Goal: Information Seeking & Learning: Learn about a topic

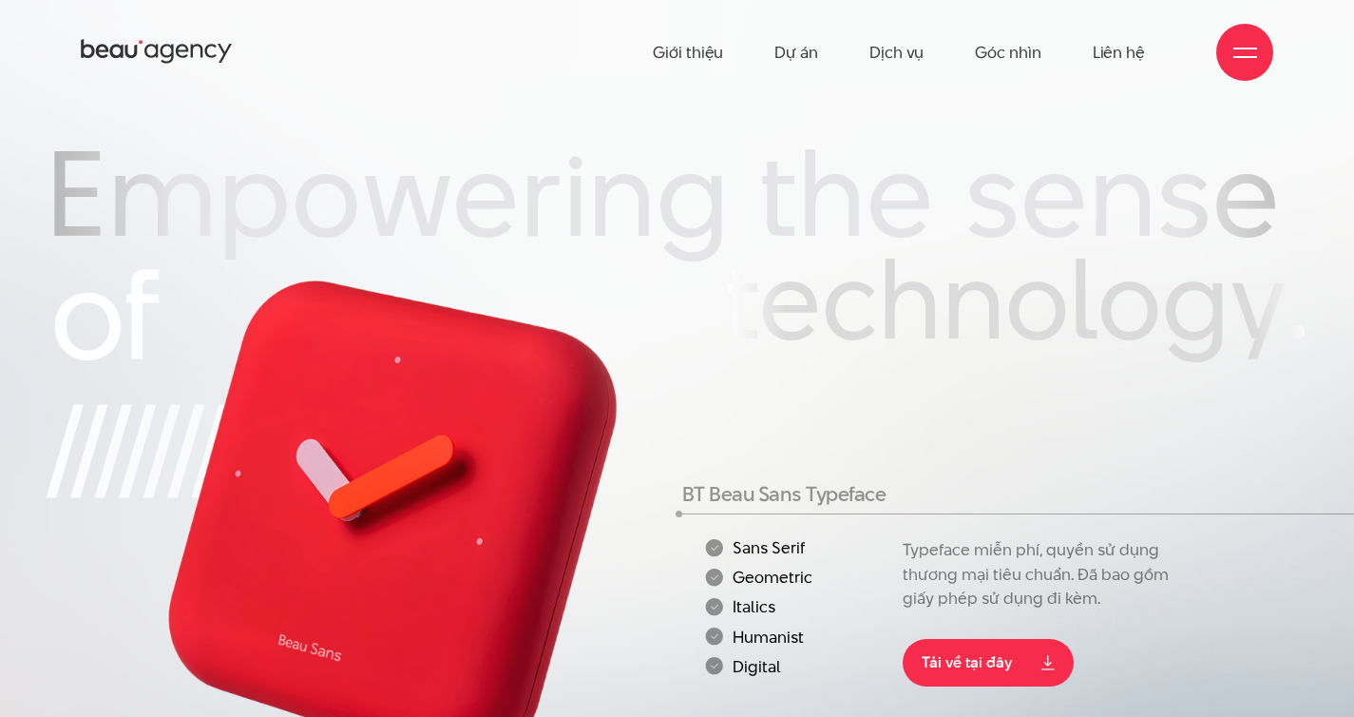
click at [1025, 297] on h2 "technology." at bounding box center [1016, 305] width 585 height 122
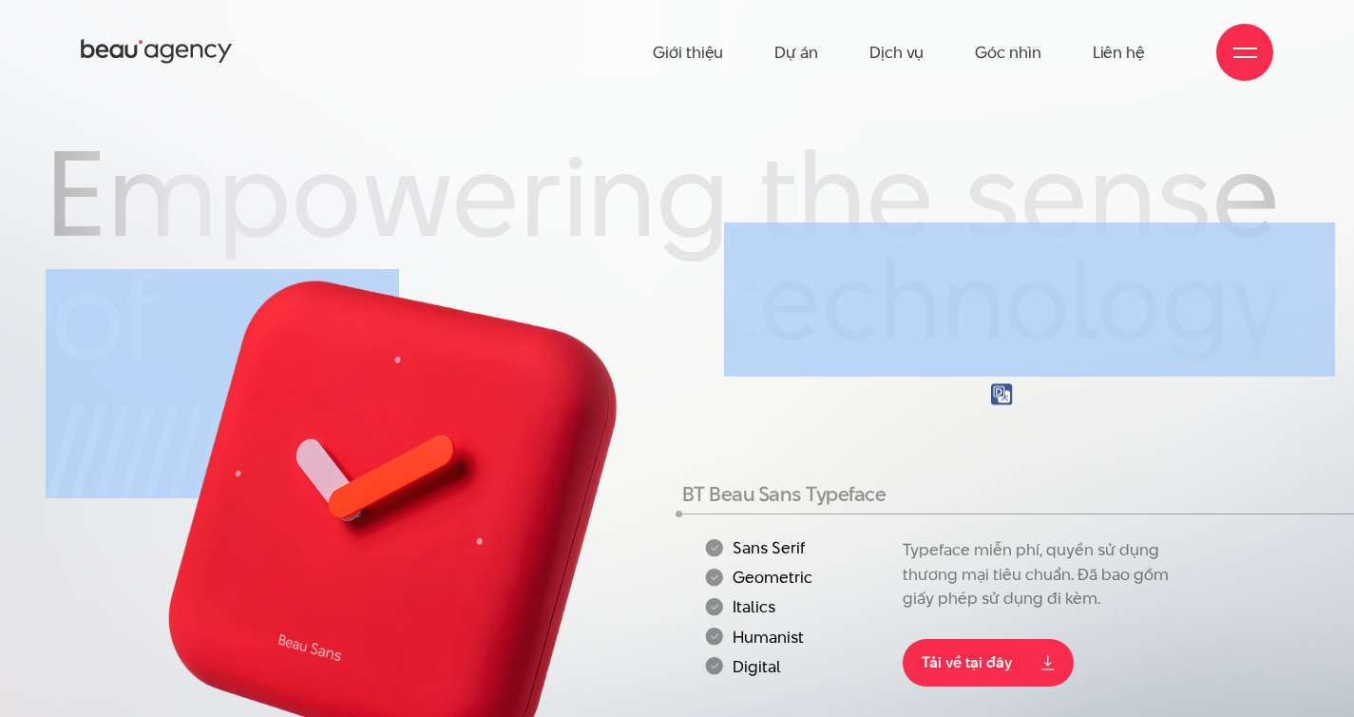
click at [1025, 297] on h2 "technology." at bounding box center [1016, 305] width 585 height 122
click at [1010, 292] on h2 "technology." at bounding box center [1016, 305] width 585 height 122
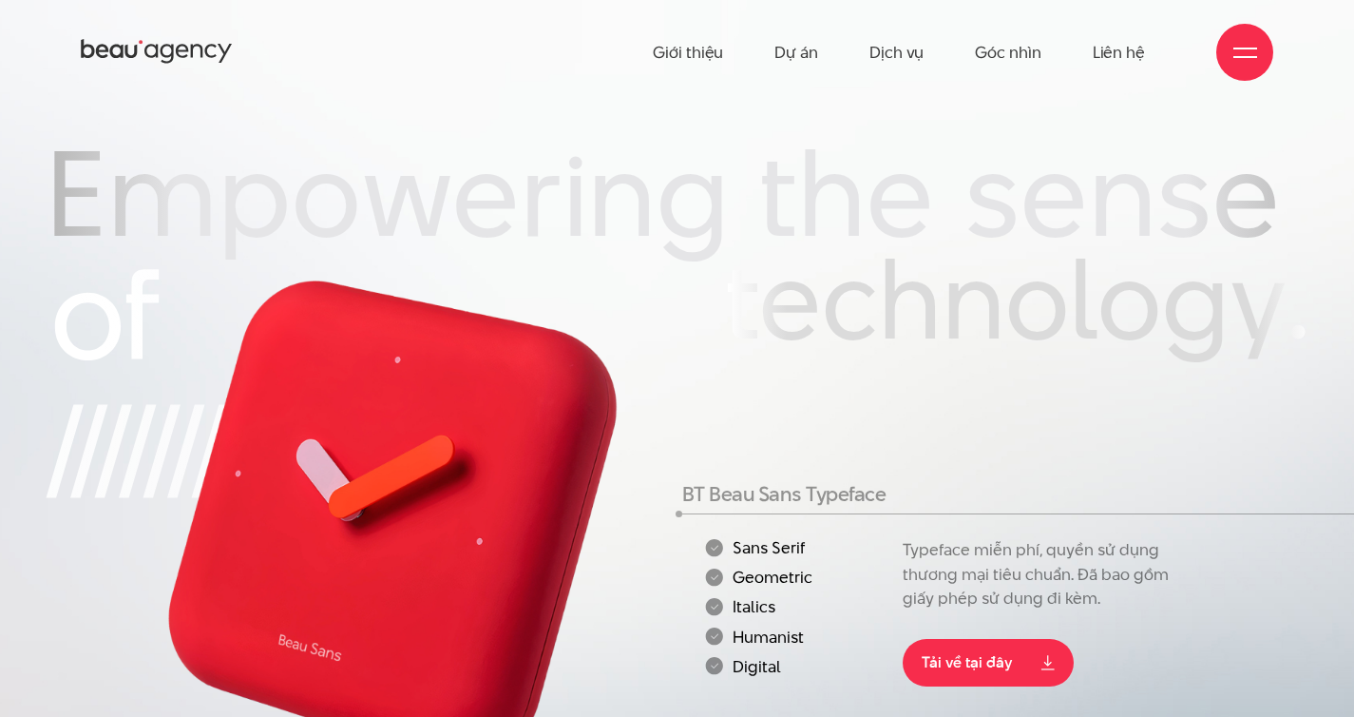
drag, startPoint x: 1291, startPoint y: 346, endPoint x: 58, endPoint y: 218, distance: 1239.5
click at [58, 218] on div "Empowering the sense technology." at bounding box center [678, 249] width 1264 height 233
click at [724, 347] on h2 "technology." at bounding box center [1016, 305] width 585 height 122
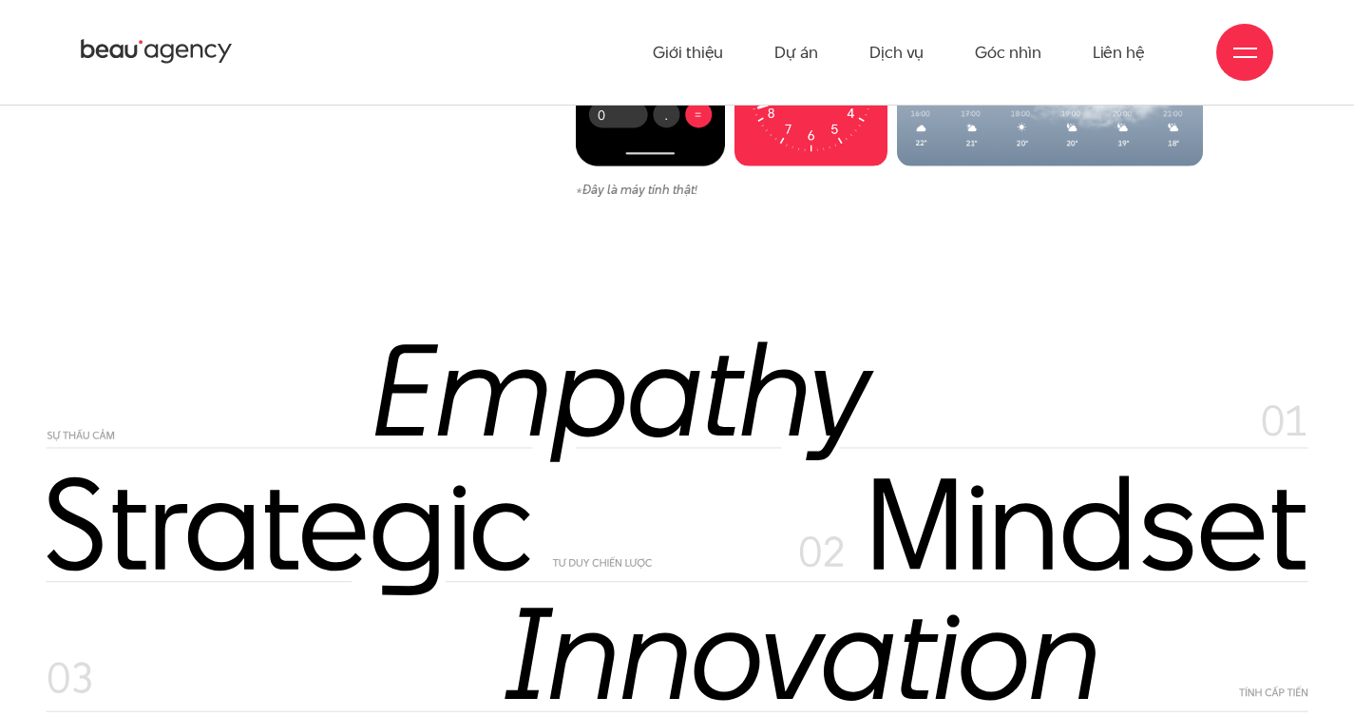
click at [1239, 67] on div at bounding box center [1245, 52] width 57 height 57
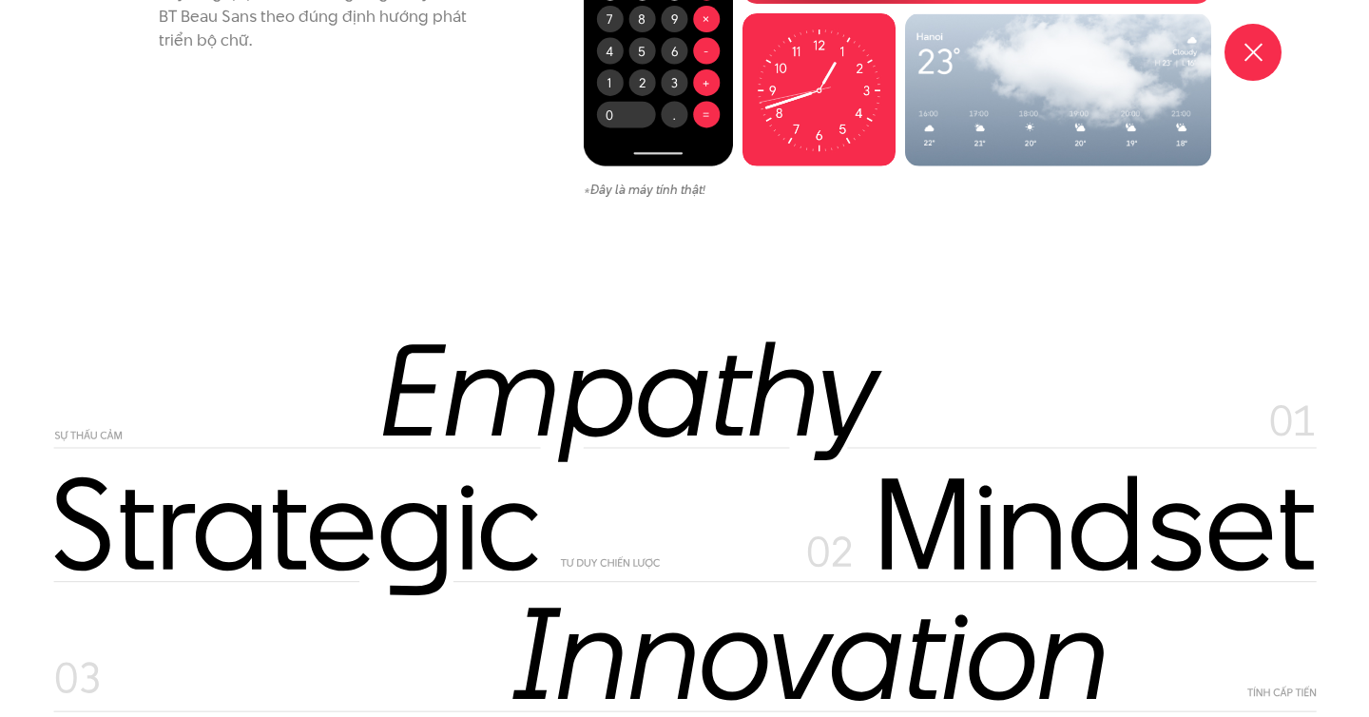
scroll to position [8150, 0]
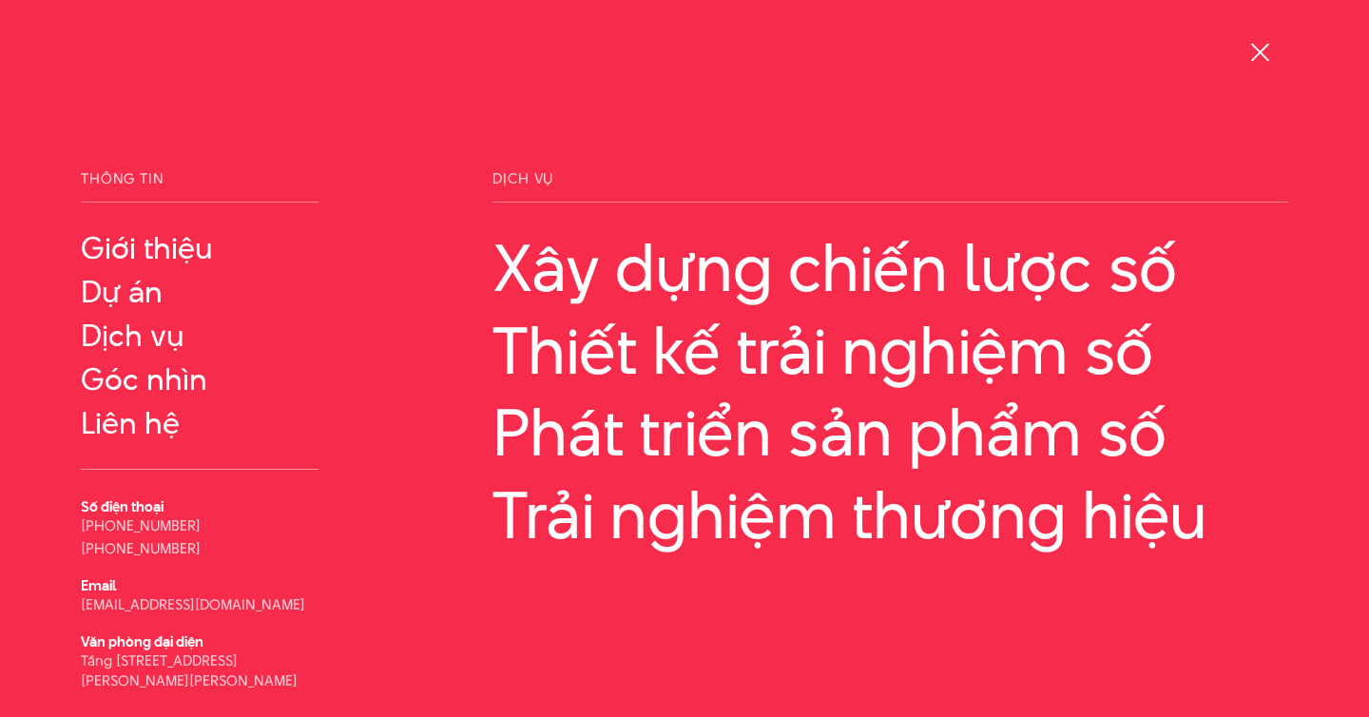
click at [1239, 67] on div at bounding box center [1259, 52] width 57 height 57
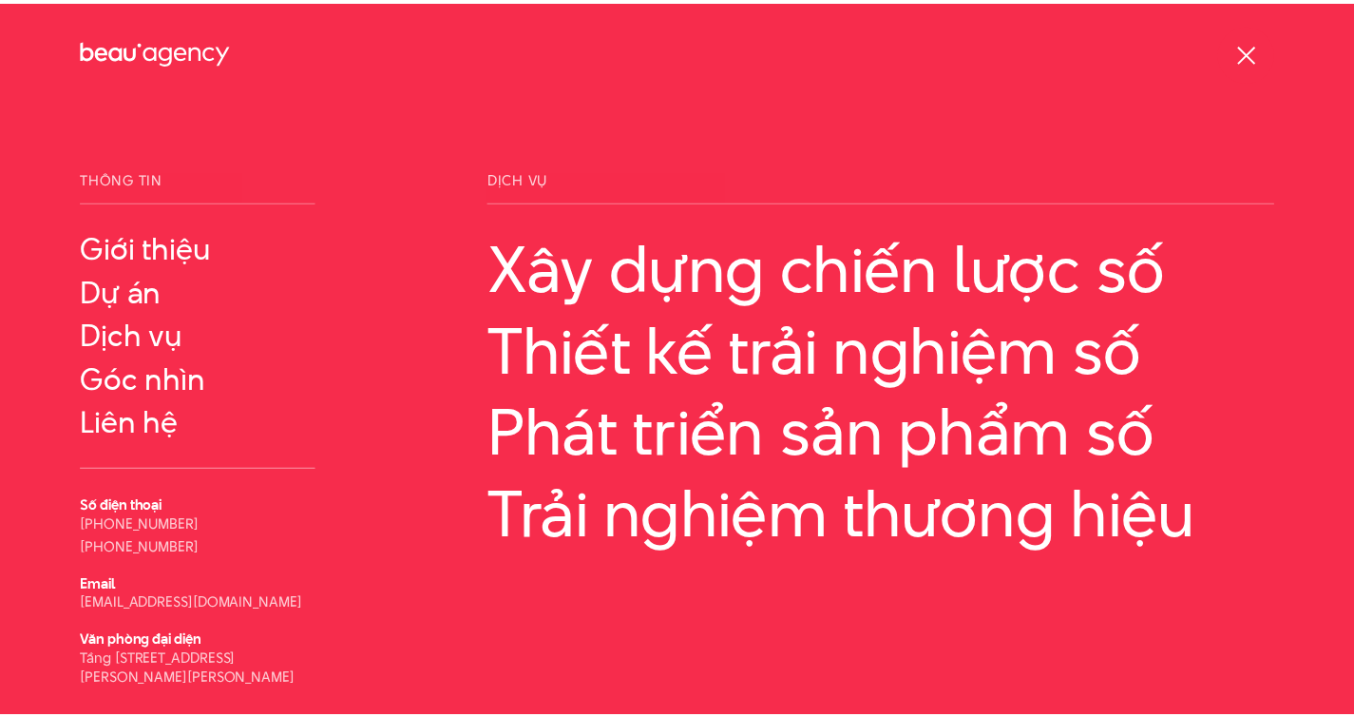
scroll to position [8116, 0]
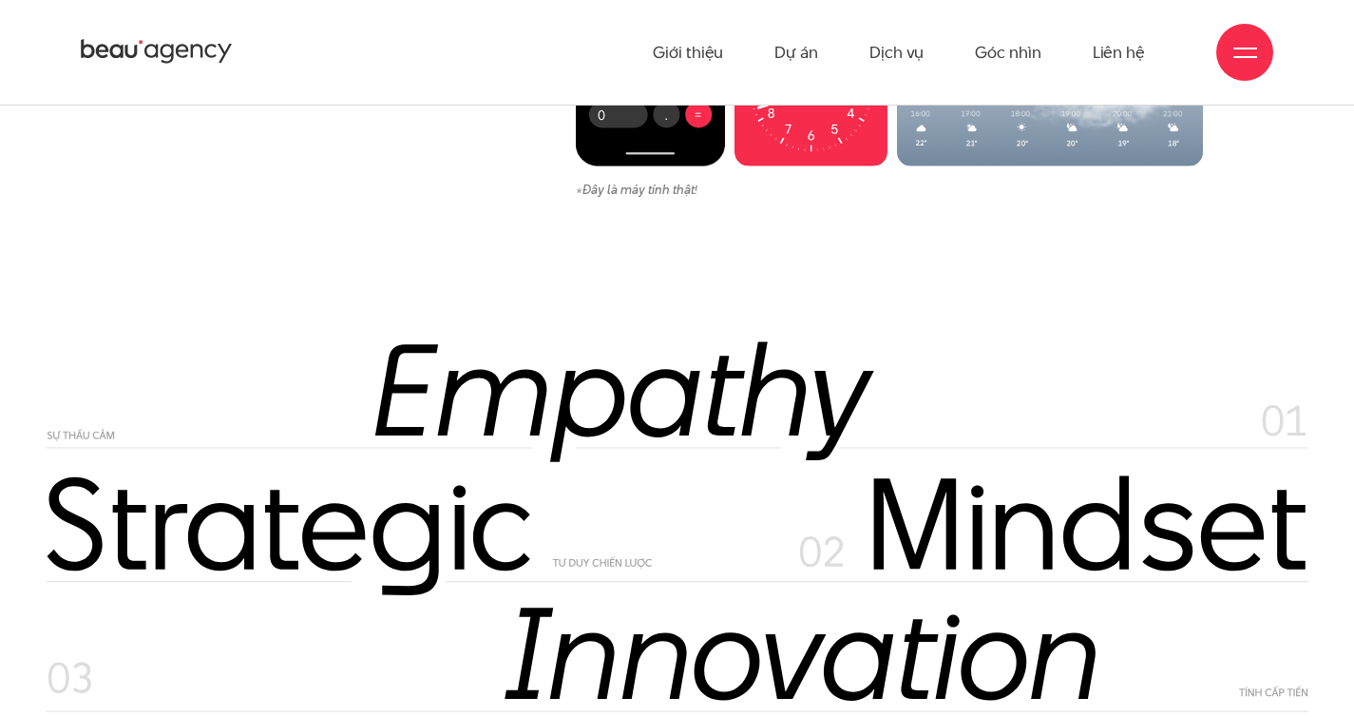
click at [1239, 67] on div at bounding box center [1245, 52] width 57 height 57
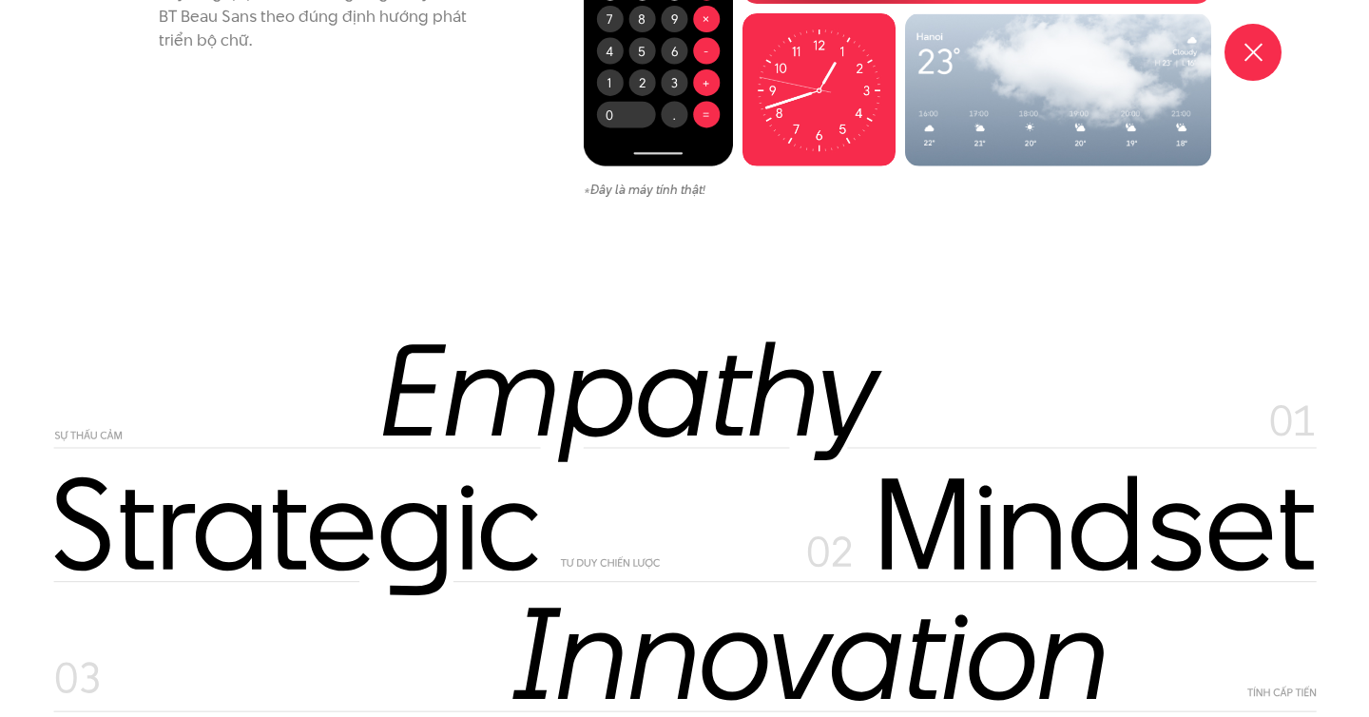
scroll to position [8150, 0]
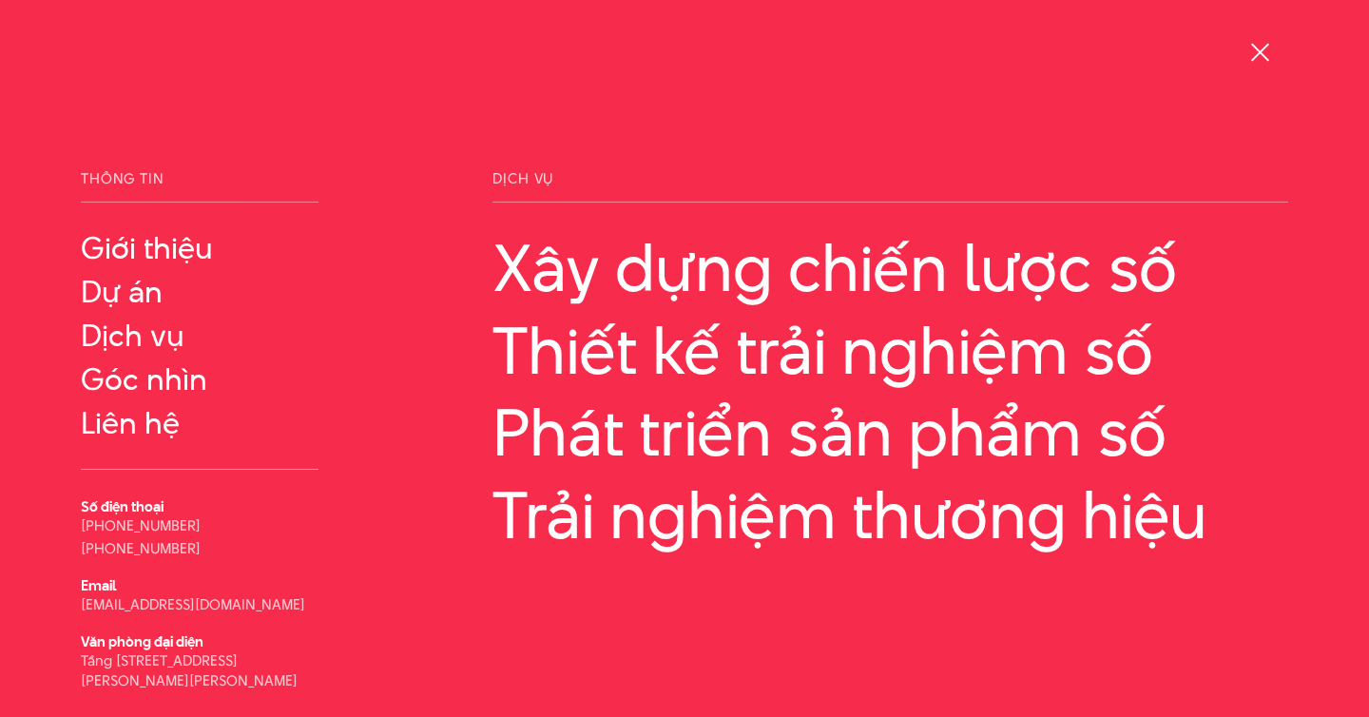
click at [1239, 67] on div at bounding box center [1259, 52] width 57 height 57
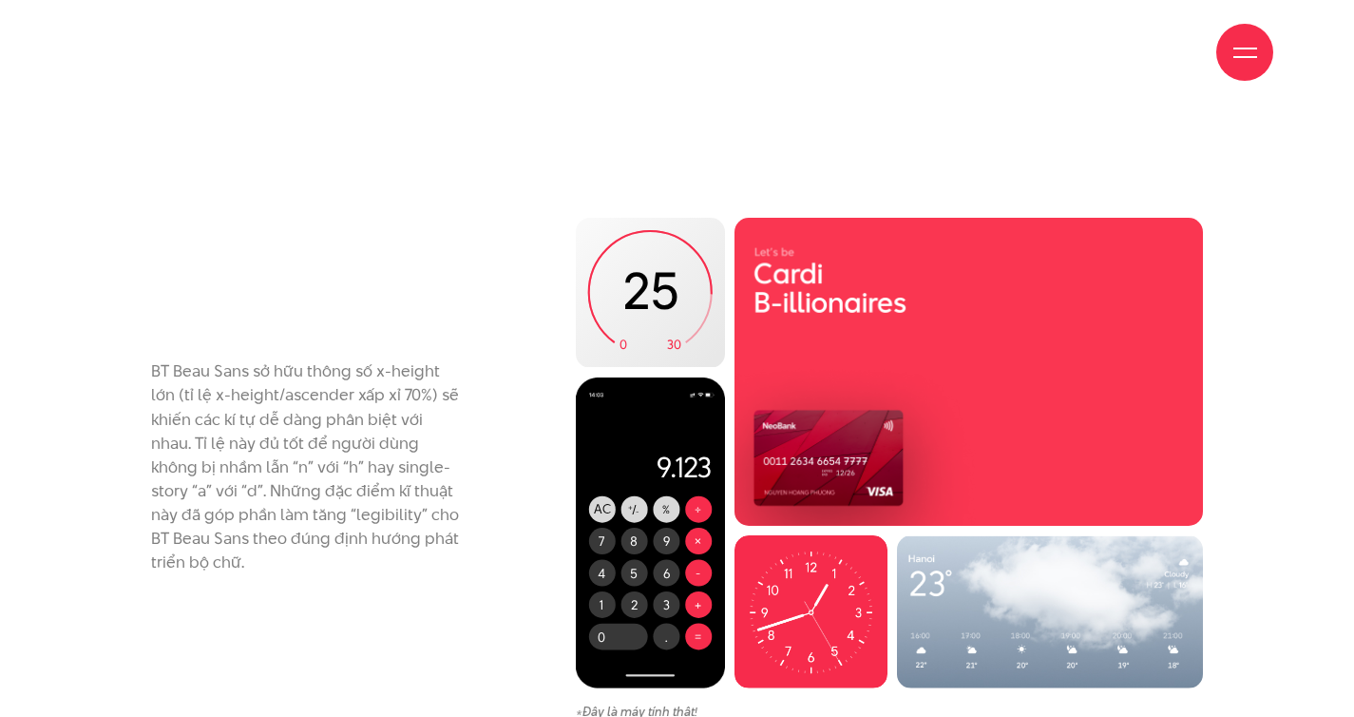
scroll to position [7582, 0]
